Goal: Book appointment/travel/reservation

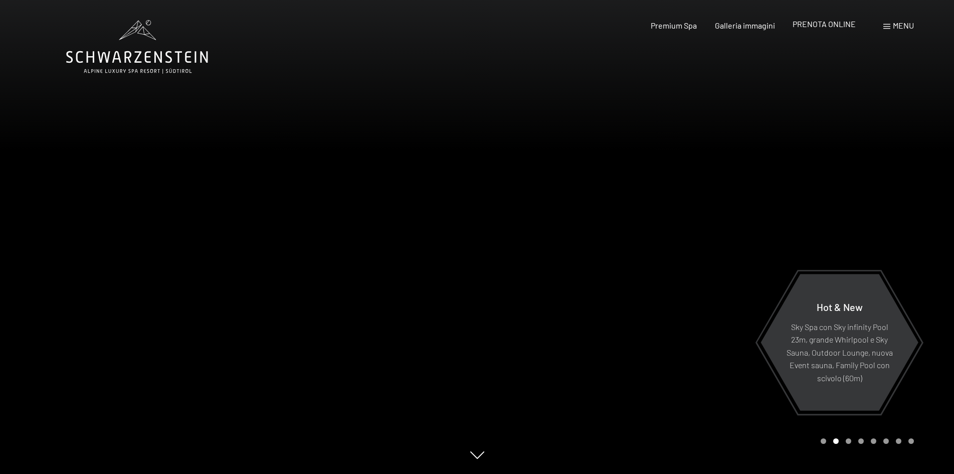
click at [827, 23] on span "PRENOTA ONLINE" at bounding box center [823, 24] width 63 height 10
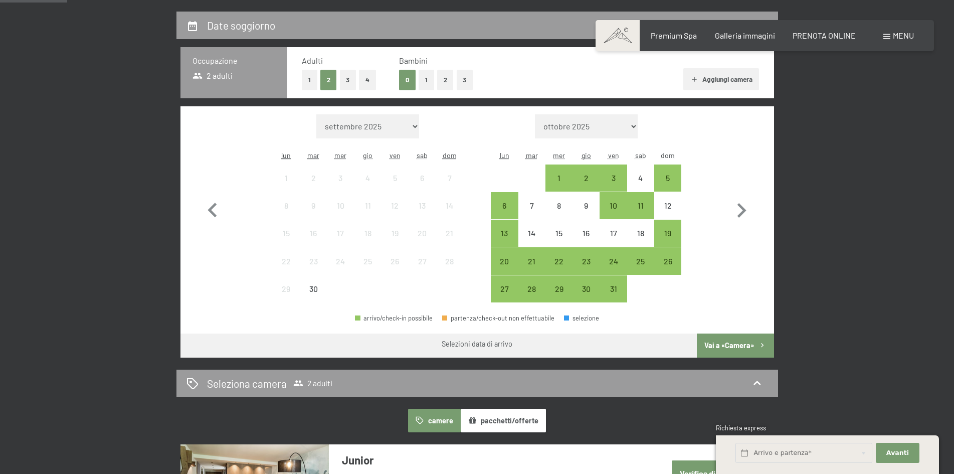
scroll to position [240, 0]
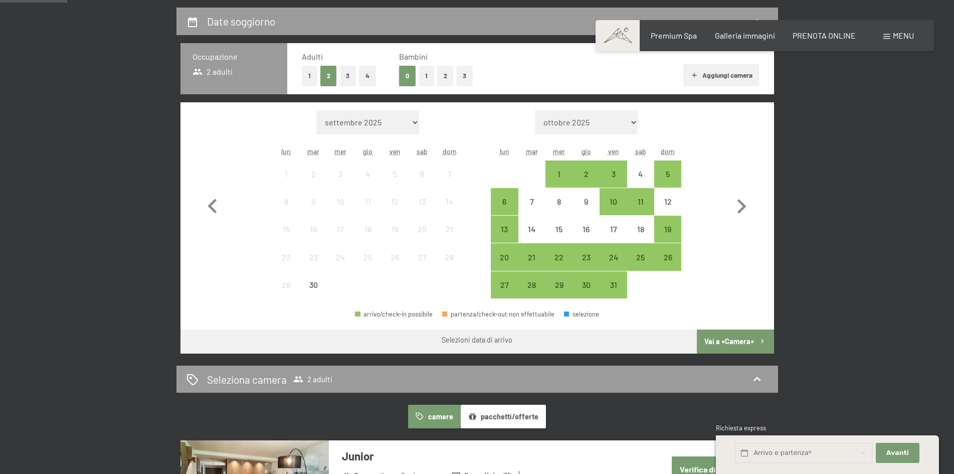
click at [743, 207] on icon "button" at bounding box center [741, 206] width 9 height 15
select select "2025-10-01"
select select "2025-11-01"
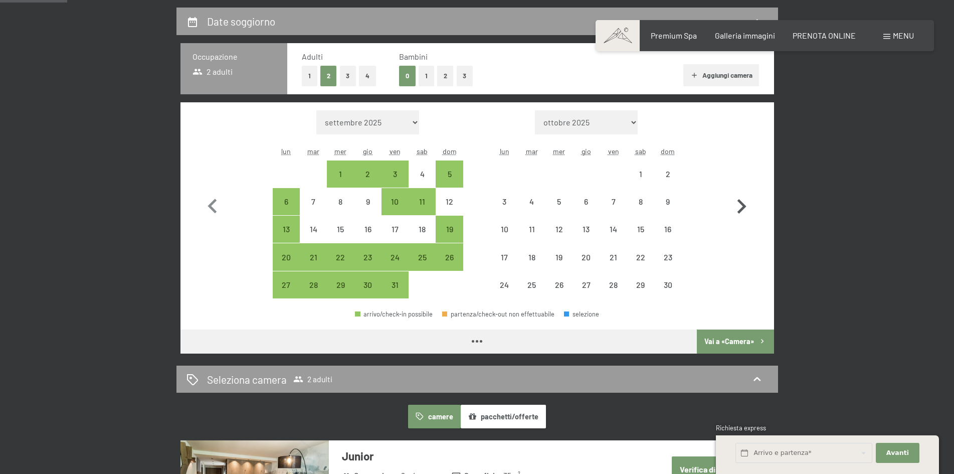
select select "2025-10-01"
select select "2025-11-01"
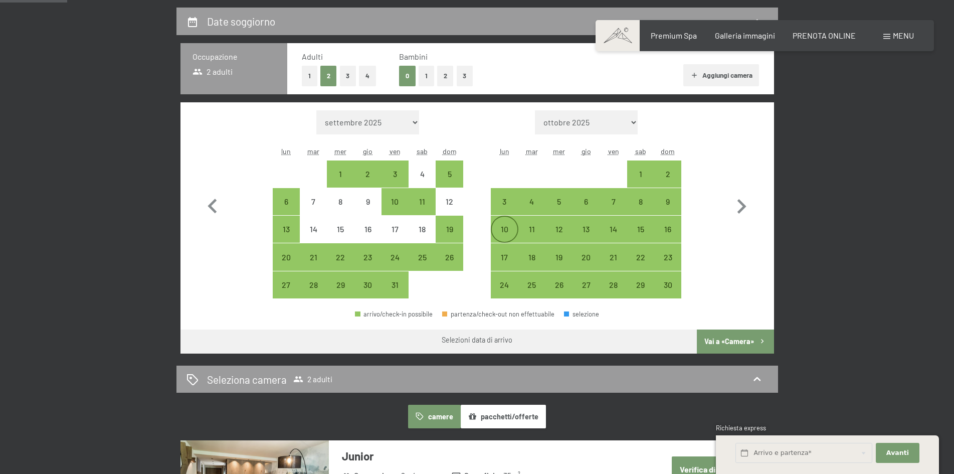
click at [500, 230] on div "10" at bounding box center [504, 237] width 25 height 25
select select "2025-10-01"
select select "2025-11-01"
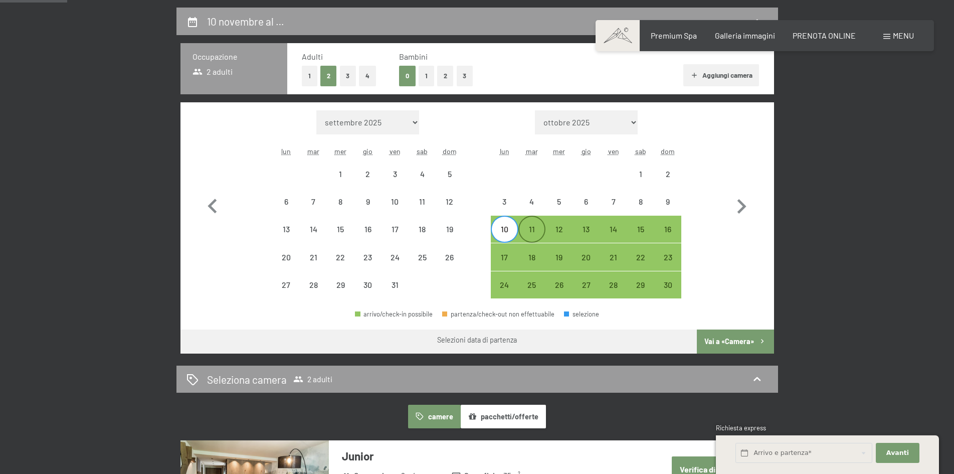
click at [536, 232] on div "11" at bounding box center [531, 237] width 25 height 25
select select "2025-10-01"
select select "2025-11-01"
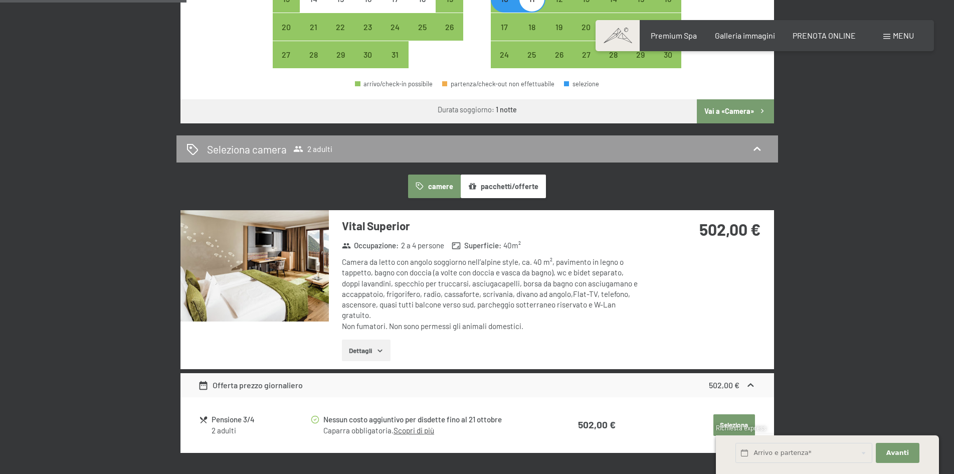
scroll to position [466, 0]
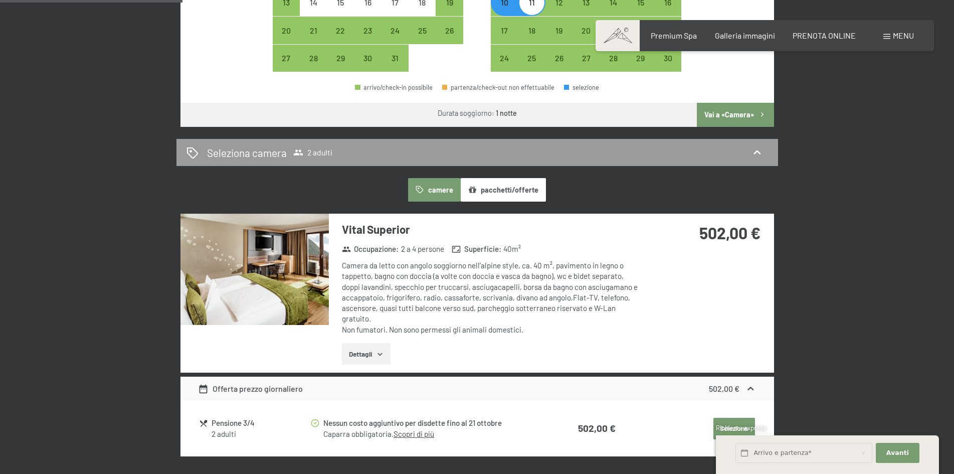
click at [725, 111] on button "Vai a «Camera»" at bounding box center [735, 115] width 77 height 24
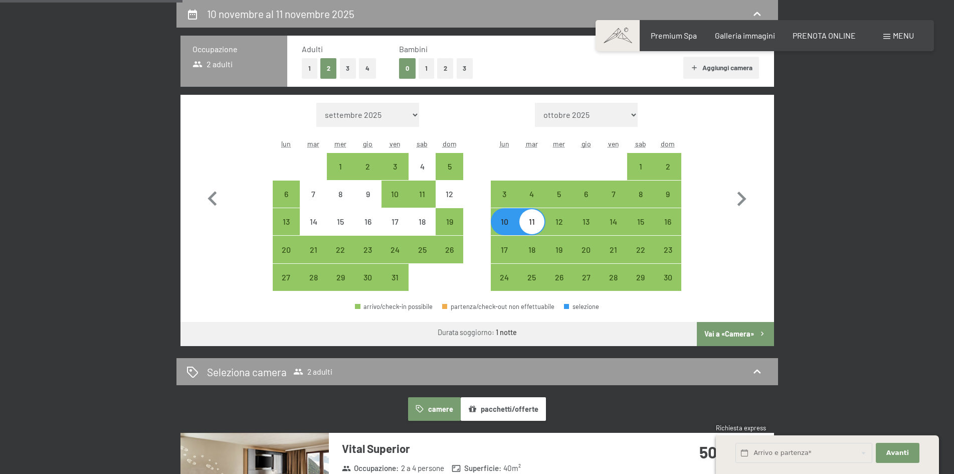
select select "2025-10-01"
select select "2025-11-01"
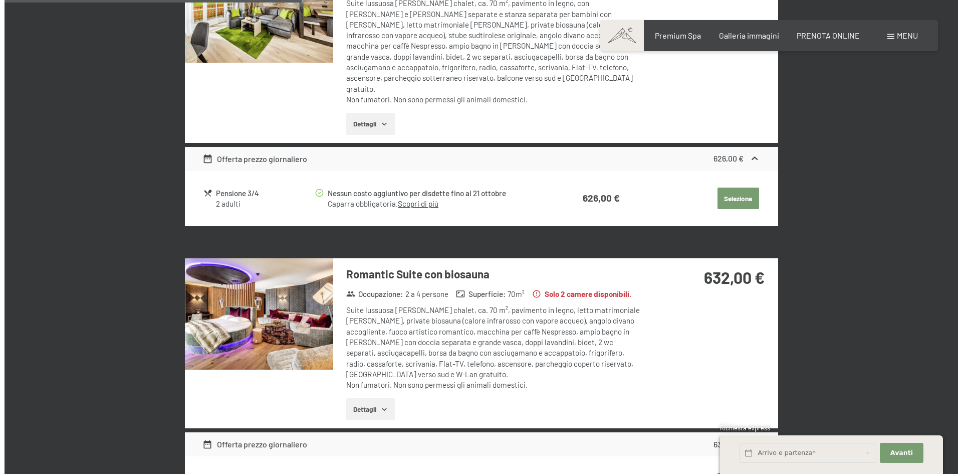
scroll to position [0, 0]
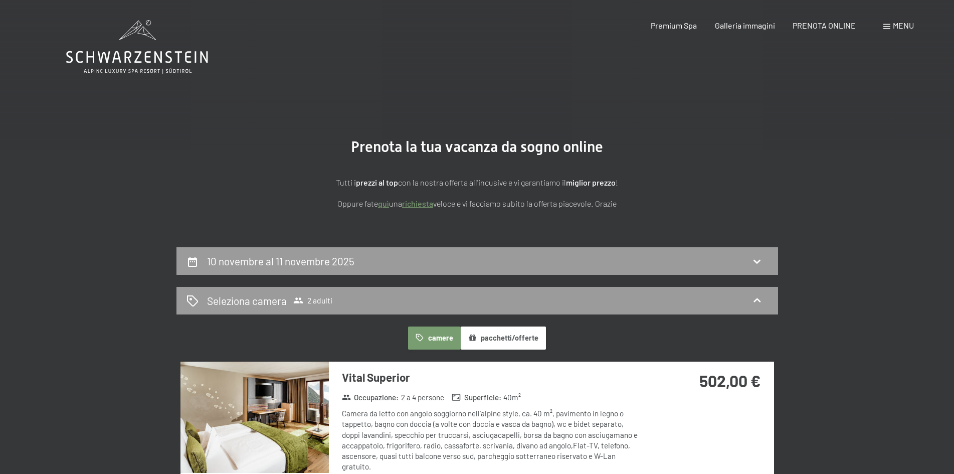
click at [899, 24] on span "Menu" at bounding box center [903, 26] width 21 height 10
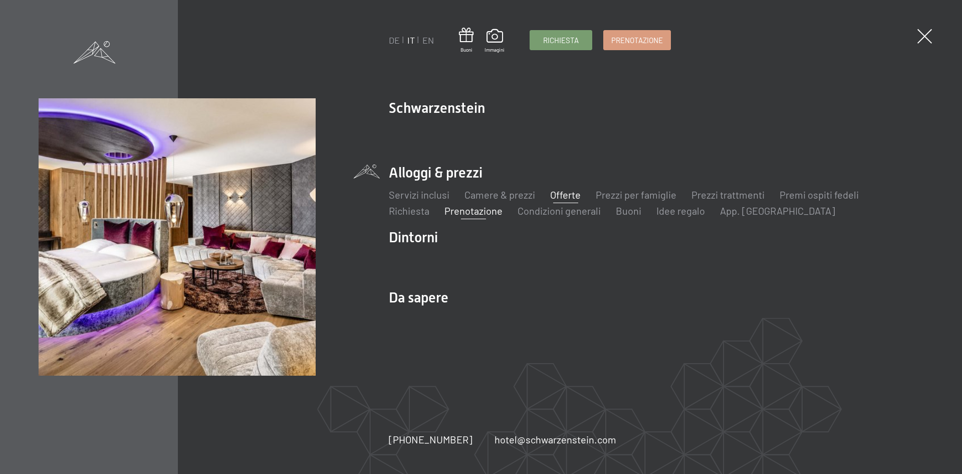
click at [572, 195] on link "Offerte" at bounding box center [565, 194] width 31 height 12
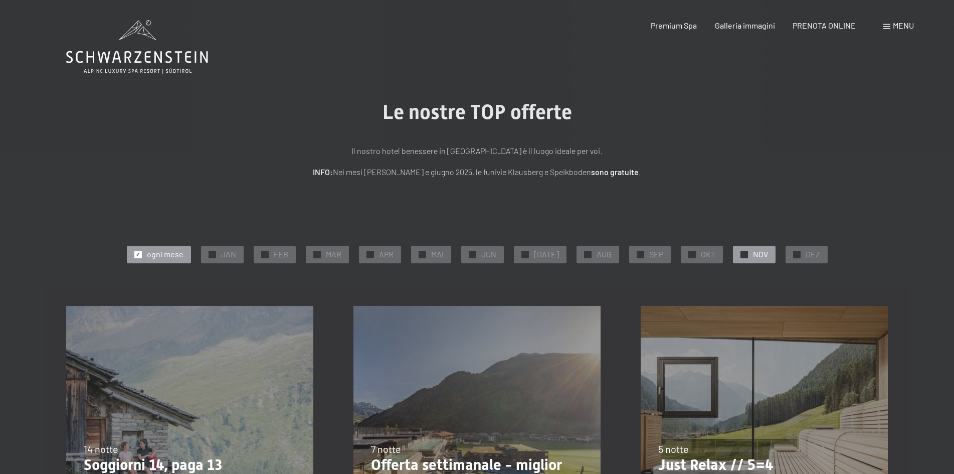
click at [753, 253] on span "NOV" at bounding box center [760, 254] width 15 height 11
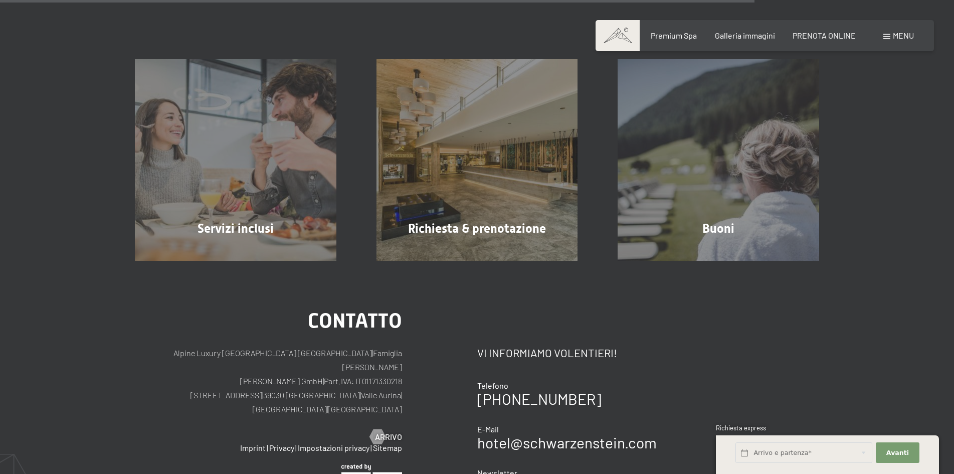
scroll to position [924, 0]
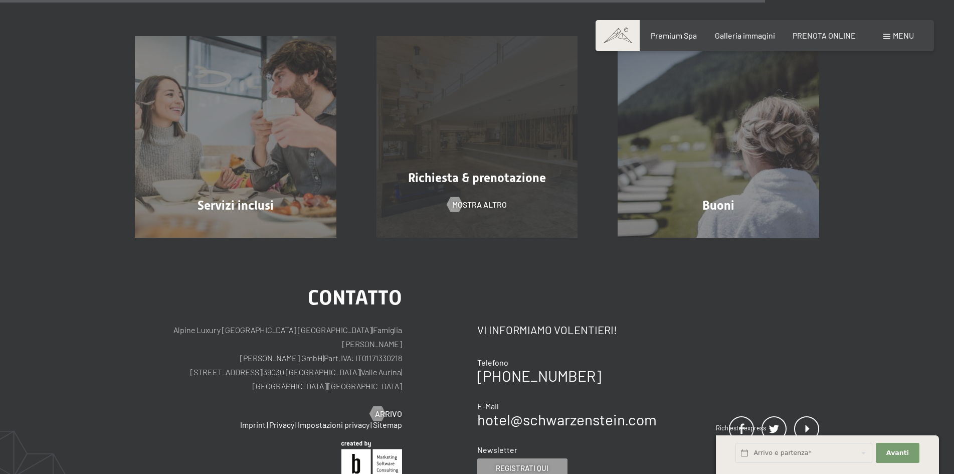
click at [479, 188] on div "Richiesta & prenotazione mostra altro" at bounding box center [477, 136] width 242 height 201
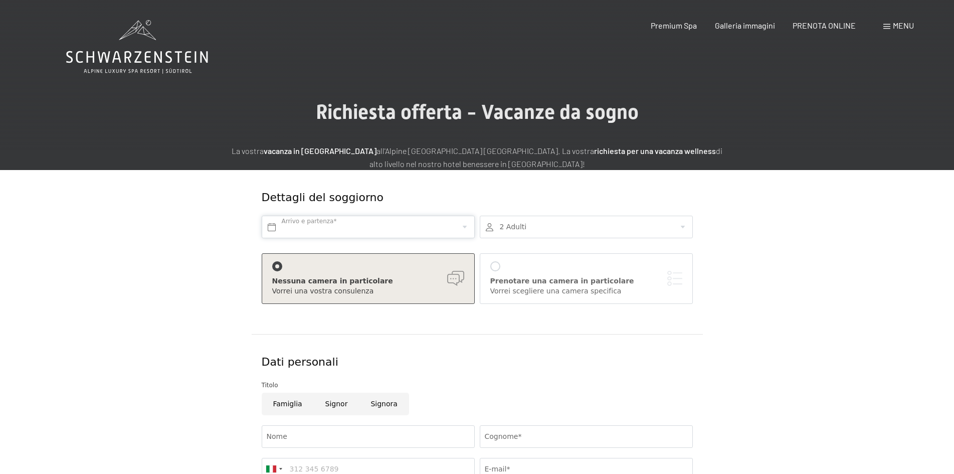
click at [465, 228] on input "text" at bounding box center [368, 227] width 213 height 23
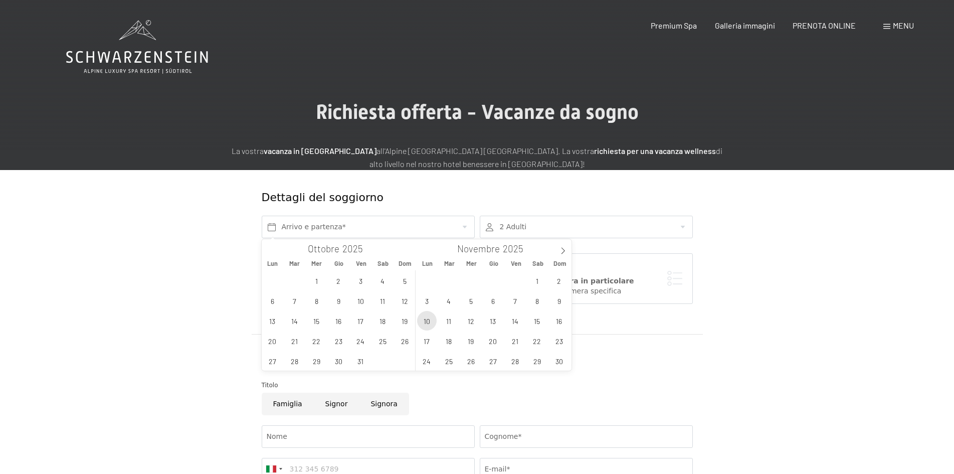
click at [426, 317] on span "10" at bounding box center [427, 321] width 20 height 20
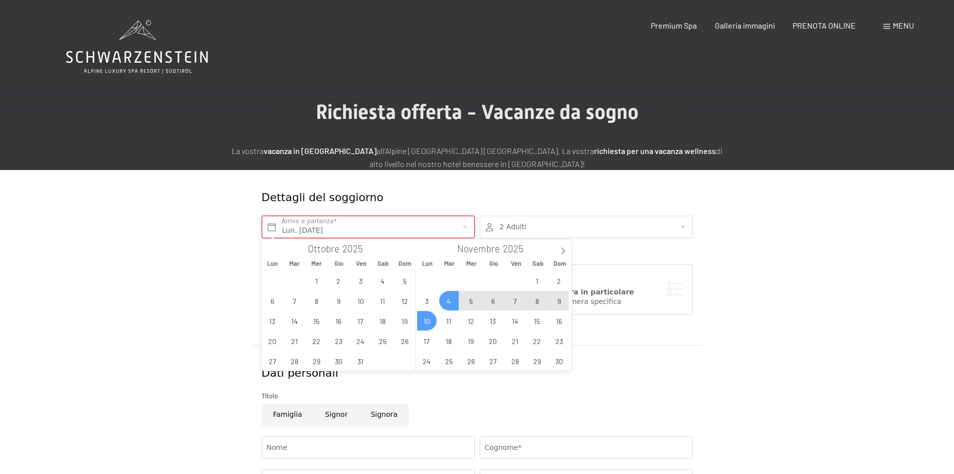
click at [463, 226] on input "Lun. 10/11/2025" at bounding box center [368, 227] width 213 height 23
click at [428, 320] on div "27 28 29 30 31 1 2 3 4 5 6 7 8 9 10 11 12 13 14 15 16 17 18 19 20 21 22 23 24 2…" at bounding box center [492, 320] width 154 height 100
click at [450, 319] on span "11" at bounding box center [449, 321] width 20 height 20
type input "Lun. 10/11/2025 - Mar. 11/11/2025"
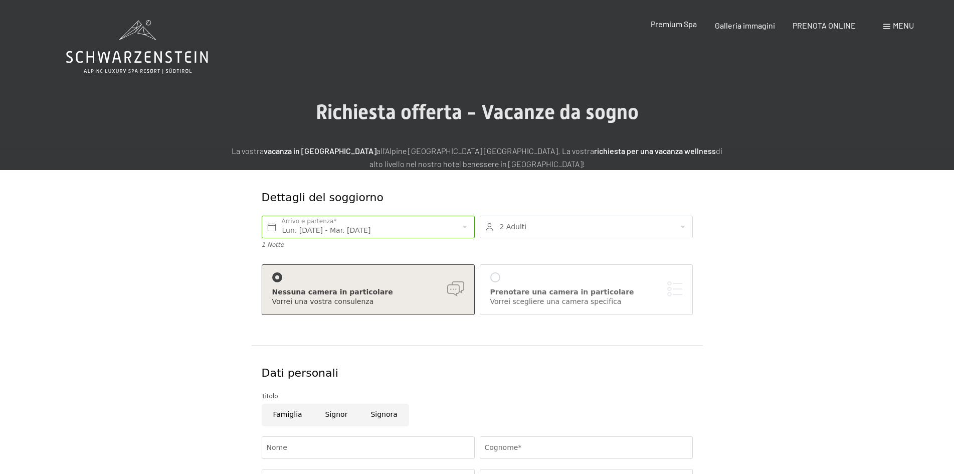
click at [670, 24] on span "Premium Spa" at bounding box center [674, 24] width 46 height 10
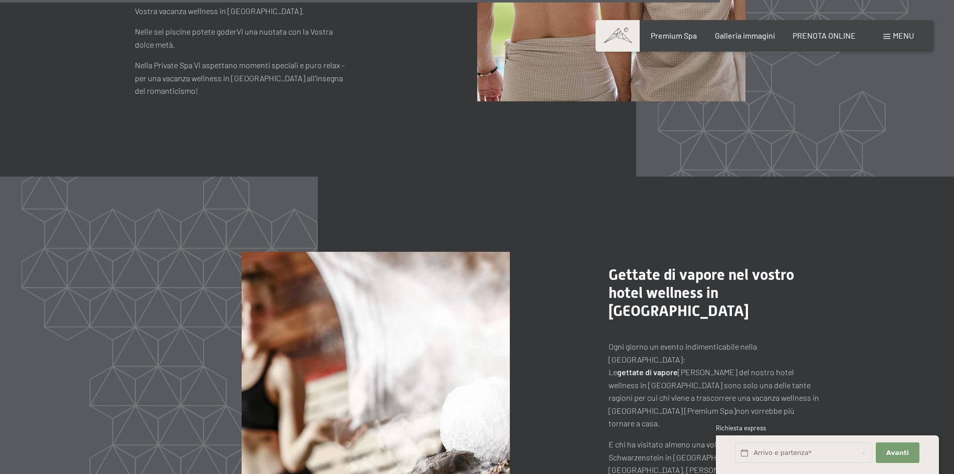
scroll to position [4872, 0]
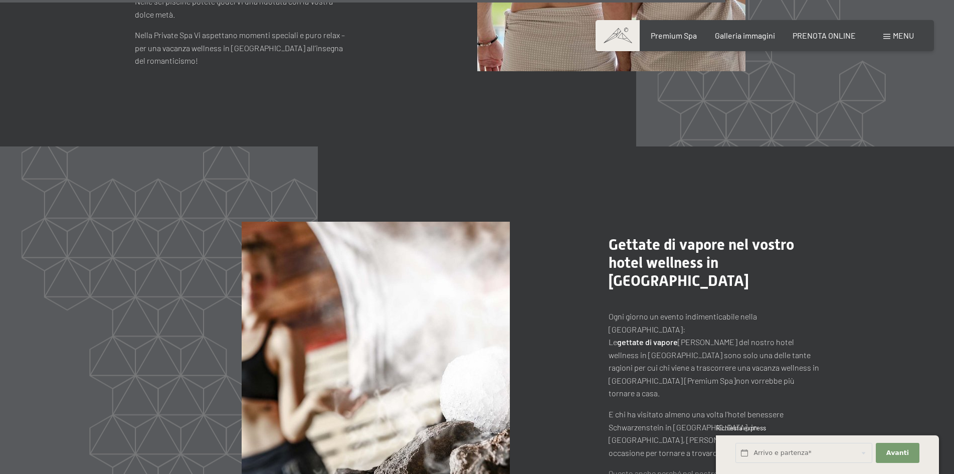
drag, startPoint x: 958, startPoint y: 18, endPoint x: 918, endPoint y: 310, distance: 294.9
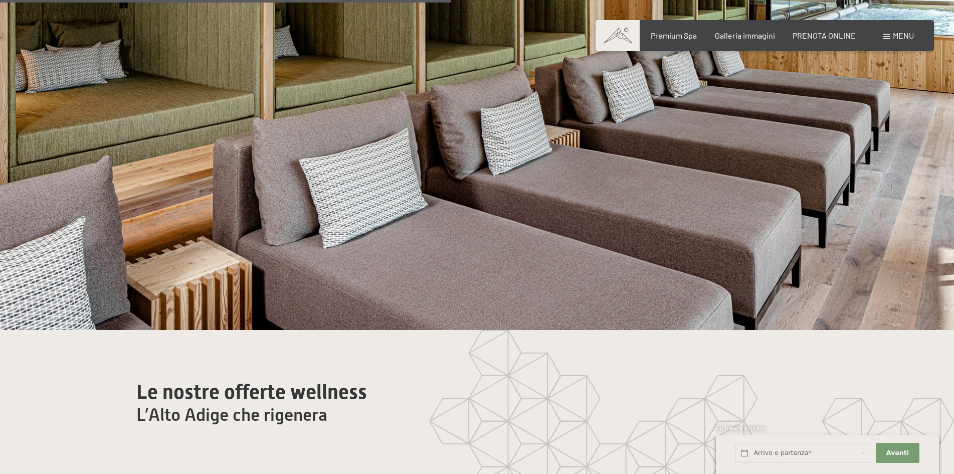
scroll to position [0, 0]
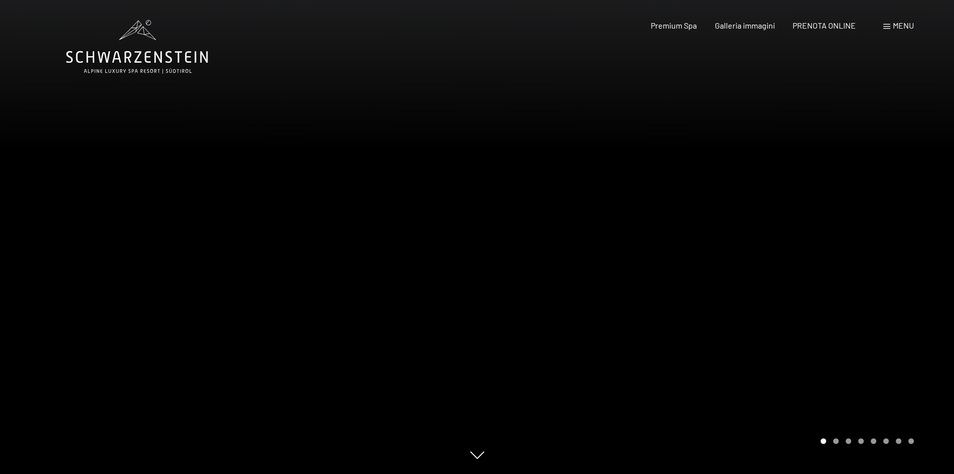
click at [127, 51] on icon at bounding box center [137, 47] width 142 height 54
